Goal: Check status: Check status

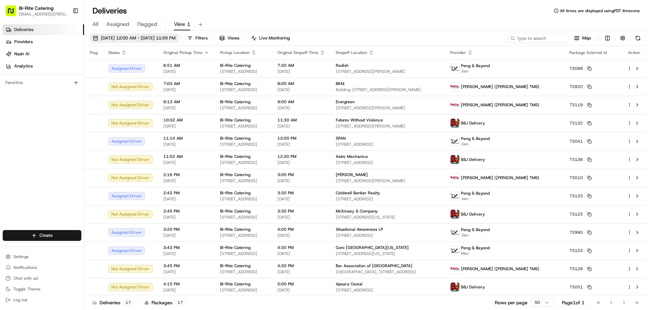
click at [112, 40] on span "[DATE] 12:00 AM - [DATE] 11:59 PM" at bounding box center [138, 38] width 75 height 6
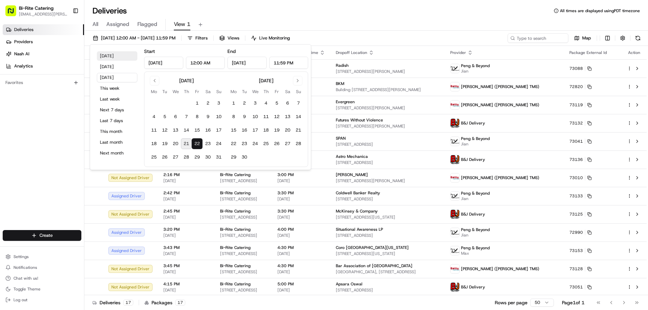
click at [104, 60] on button "[DATE]" at bounding box center [117, 55] width 40 height 9
type input "[DATE]"
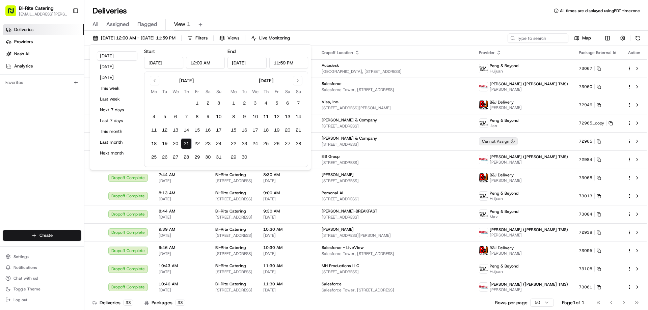
click at [443, 14] on div "Deliveries All times are displayed using PDT timezone" at bounding box center [365, 10] width 563 height 11
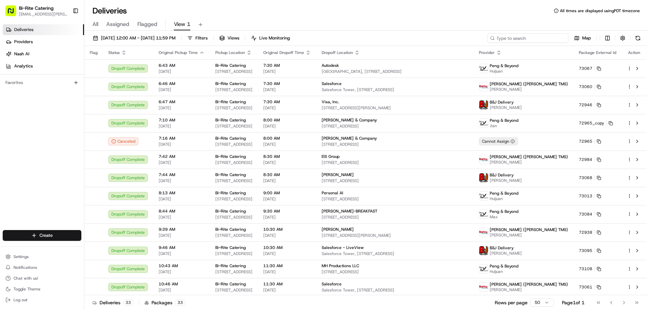
click at [520, 37] on input at bounding box center [527, 37] width 81 height 9
type input "73123"
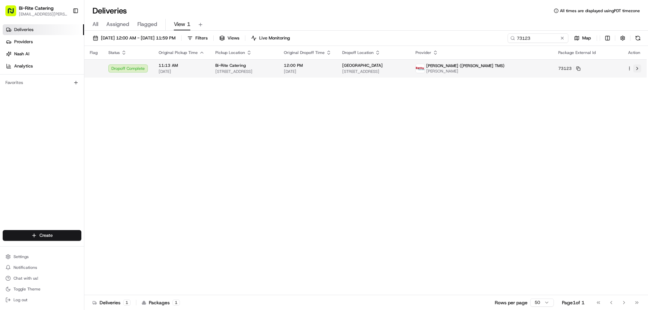
click at [640, 69] on button at bounding box center [637, 68] width 8 height 8
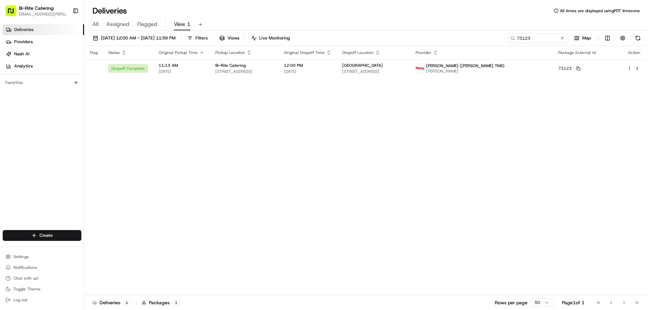
click at [561, 37] on button at bounding box center [562, 38] width 7 height 7
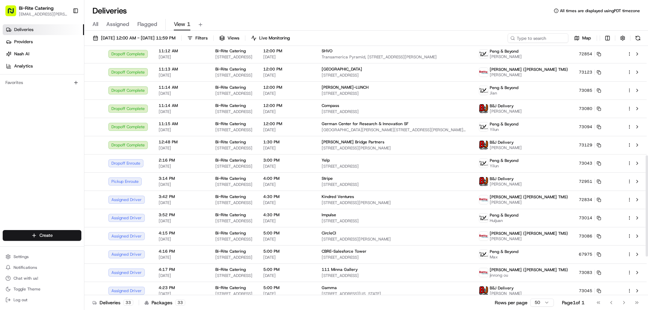
scroll to position [270, 0]
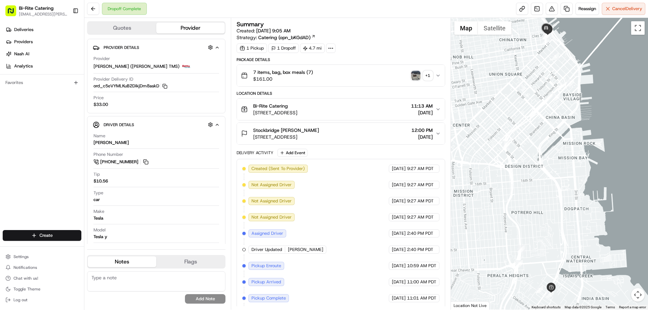
click at [412, 72] on img "button" at bounding box center [415, 75] width 9 height 9
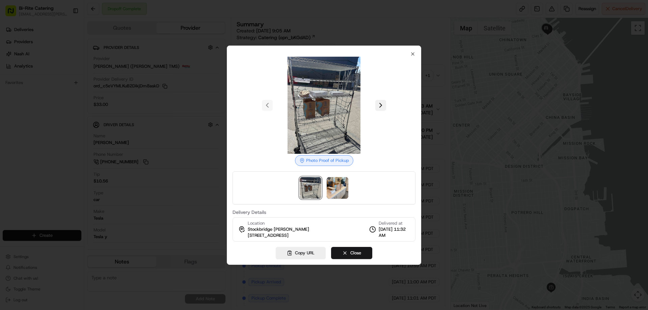
click at [377, 100] on button at bounding box center [380, 105] width 11 height 11
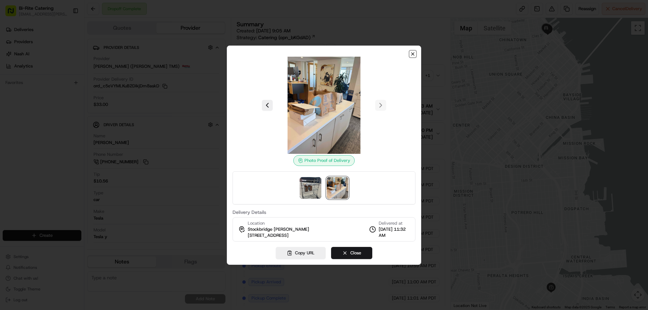
click at [413, 52] on icon "button" at bounding box center [412, 53] width 5 height 5
